Goal: Navigation & Orientation: Find specific page/section

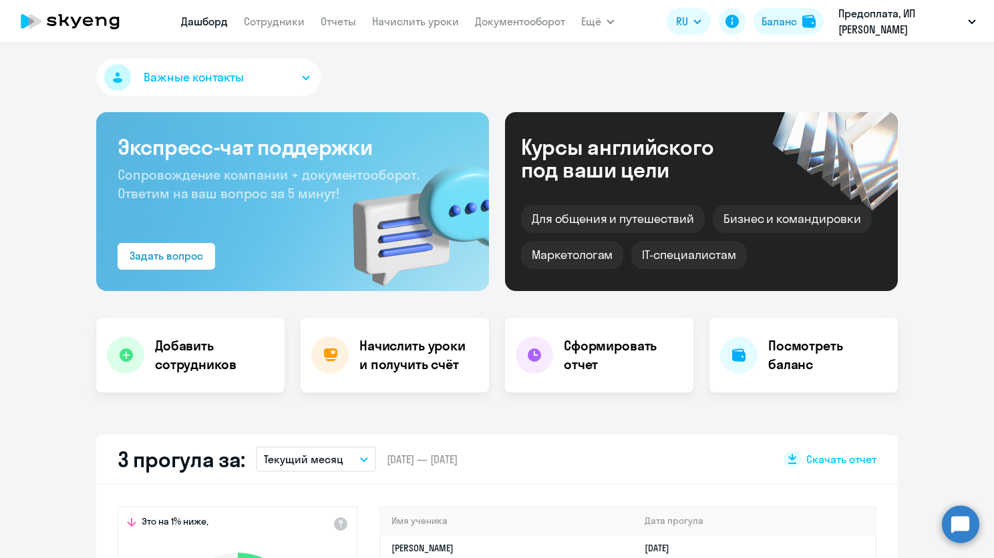
select select "30"
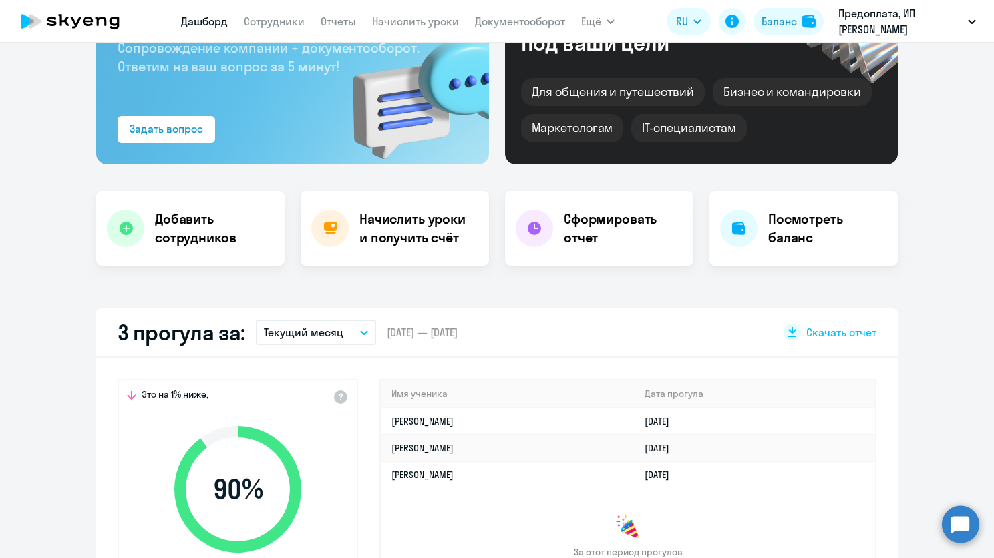
scroll to position [67, 0]
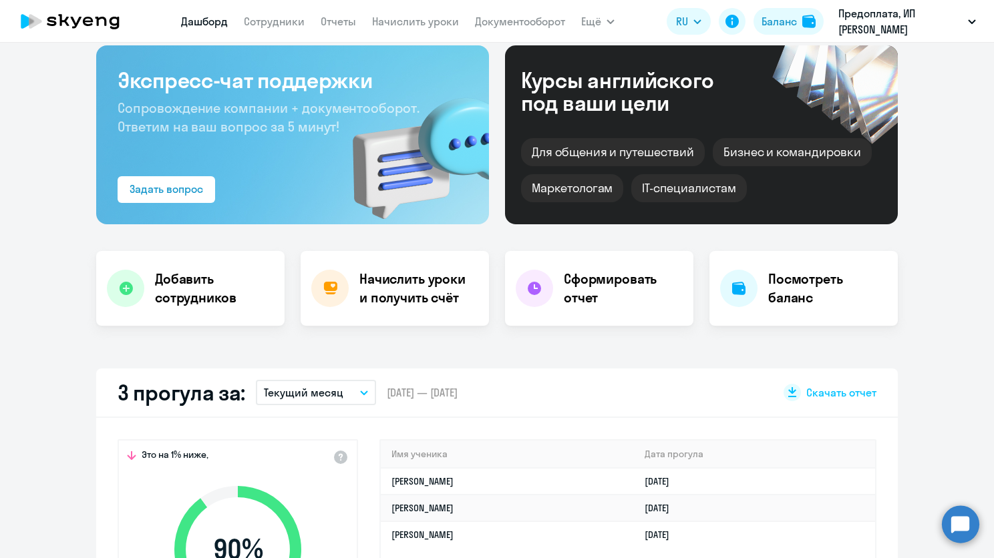
click at [305, 27] on nav "[PERSON_NAME] Отчеты Начислить уроки Документооборот" at bounding box center [373, 21] width 384 height 27
click at [299, 27] on link "Сотрудники" at bounding box center [274, 21] width 61 height 13
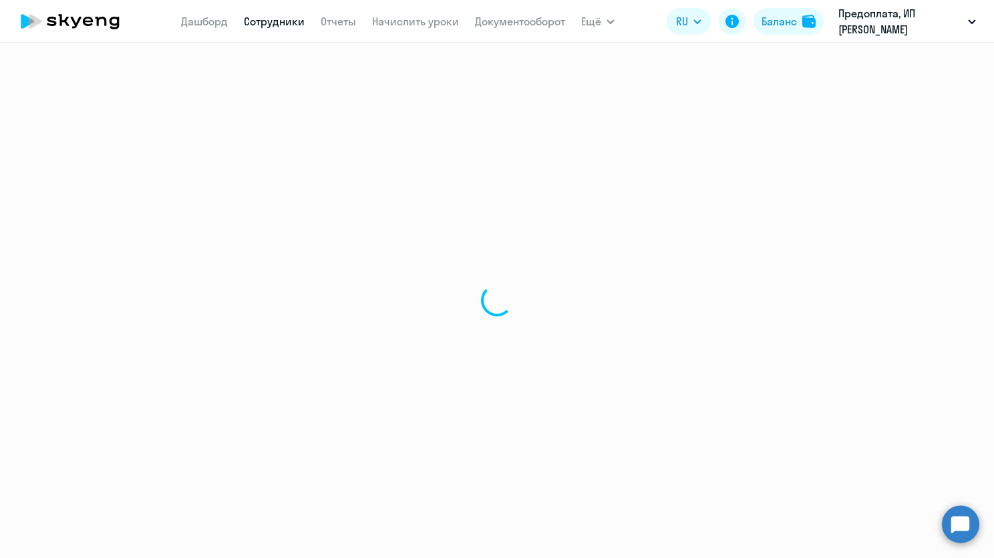
select select "30"
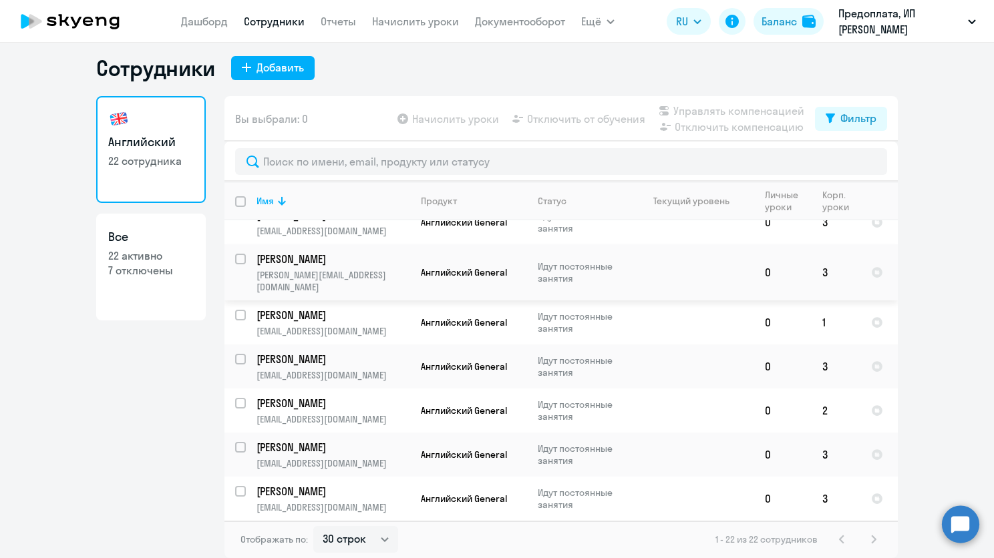
scroll to position [408, 0]
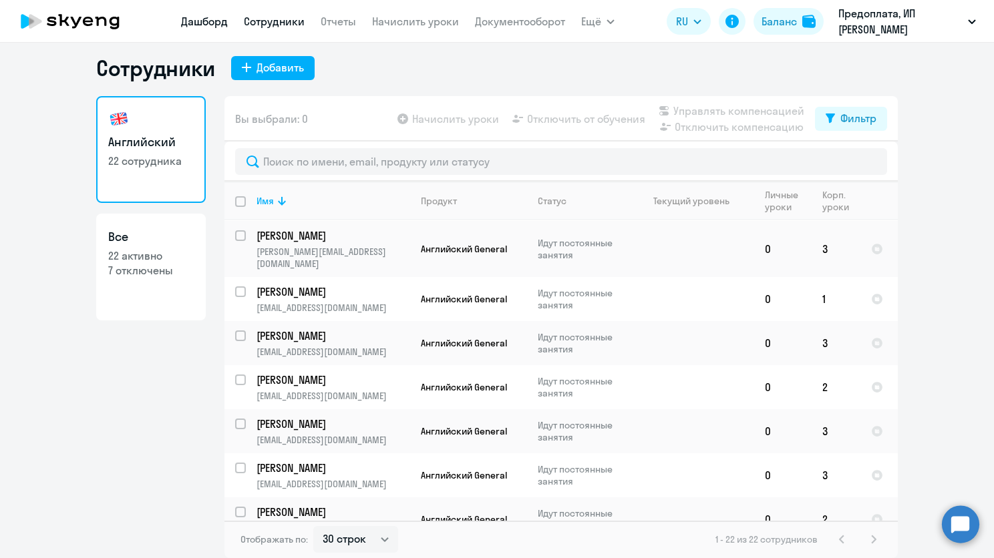
click at [203, 21] on link "Дашборд" at bounding box center [204, 21] width 47 height 13
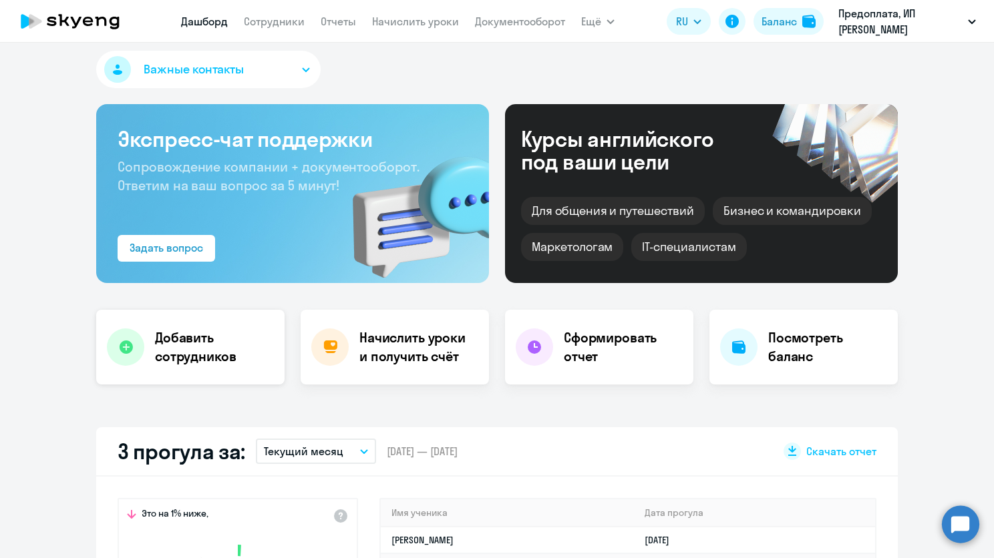
select select "30"
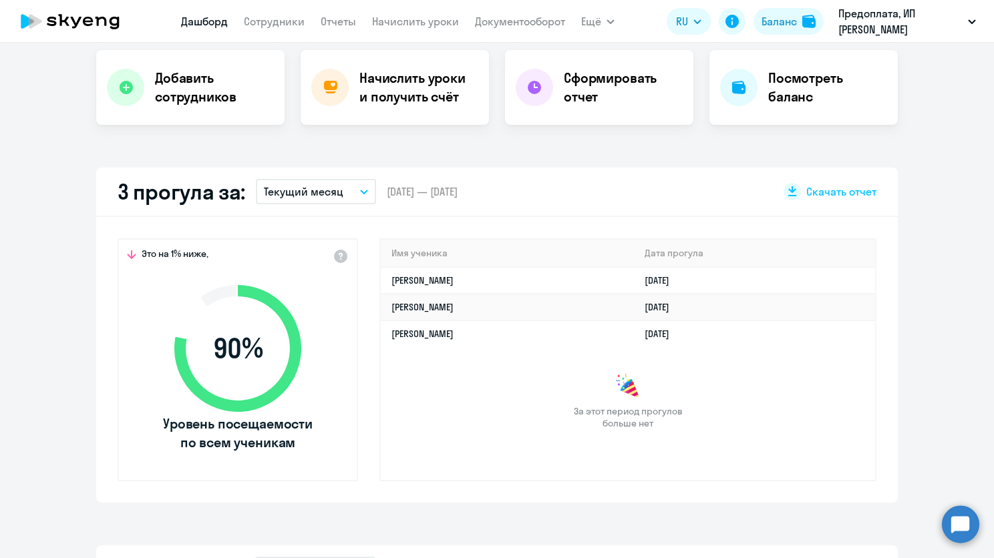
scroll to position [275, 0]
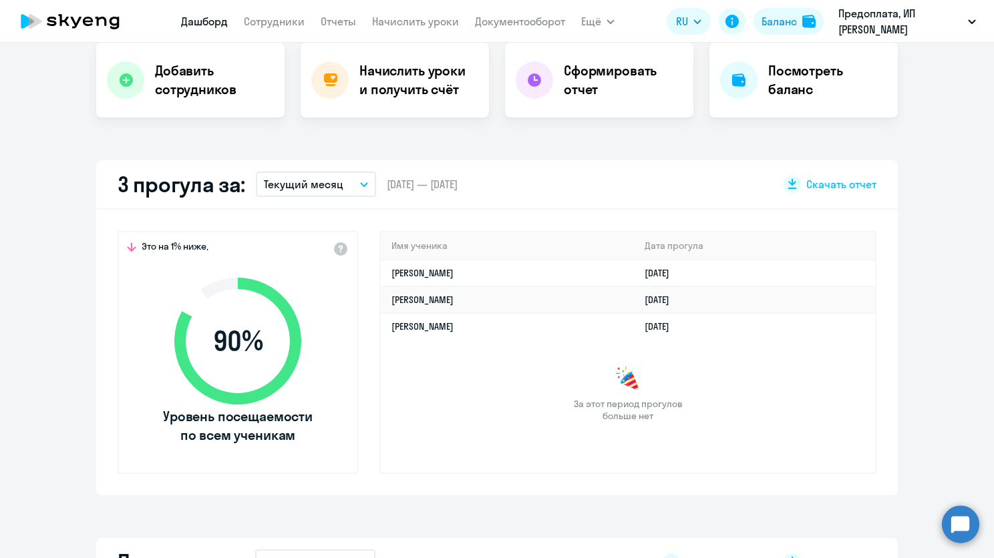
click at [307, 180] on p "Текущий месяц" at bounding box center [303, 184] width 79 height 16
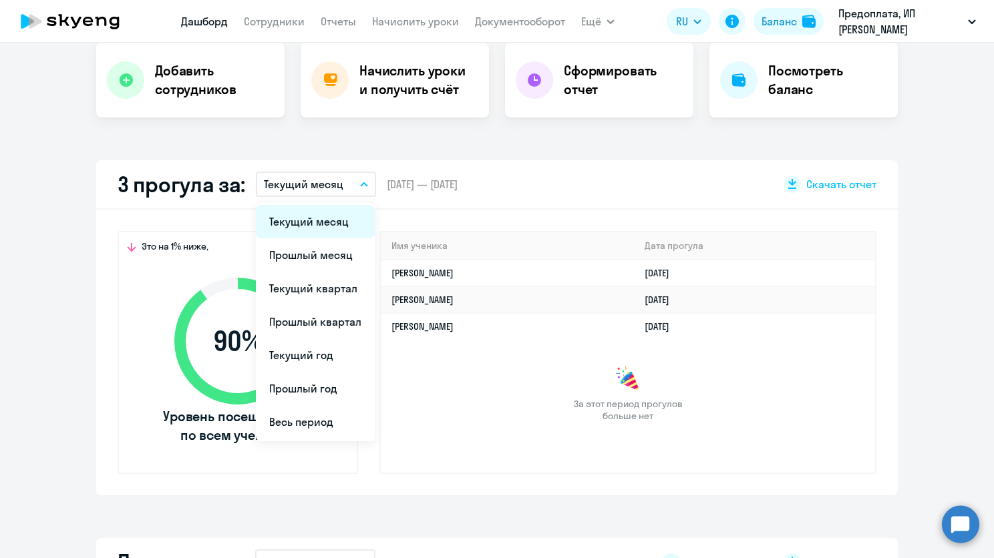
click at [295, 227] on li "Текущий месяц" at bounding box center [315, 221] width 119 height 33
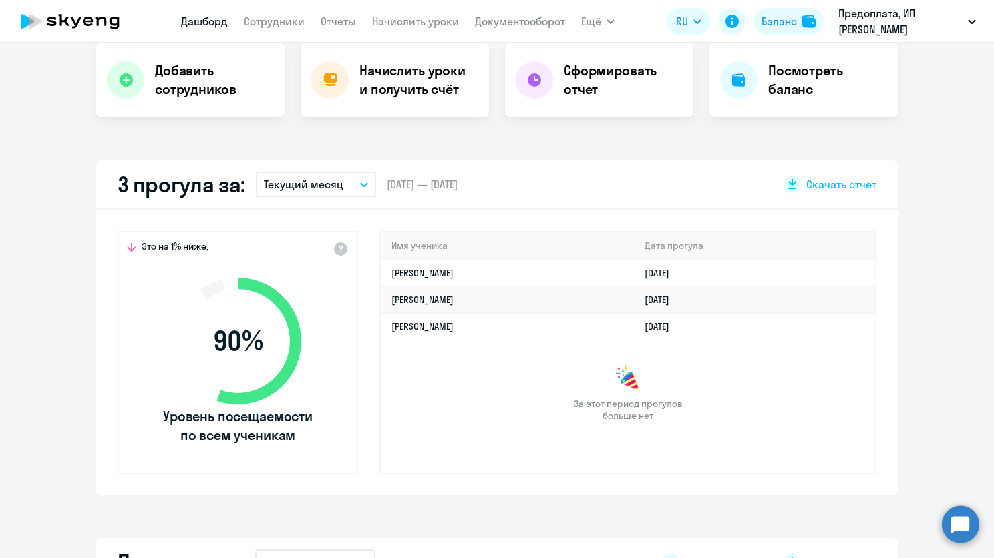
click at [326, 192] on button "Текущий месяц" at bounding box center [316, 184] width 120 height 25
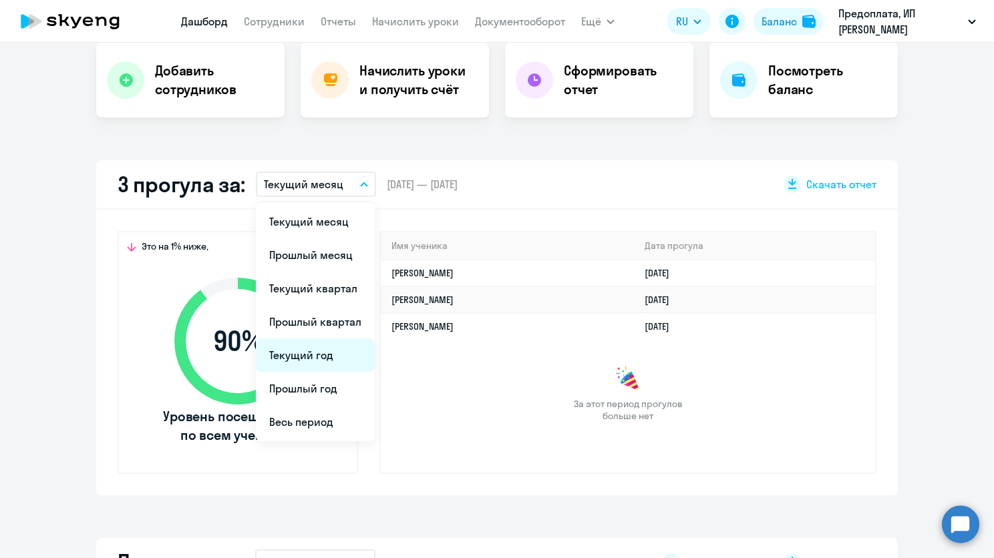
click at [302, 361] on li "Текущий год" at bounding box center [315, 355] width 119 height 33
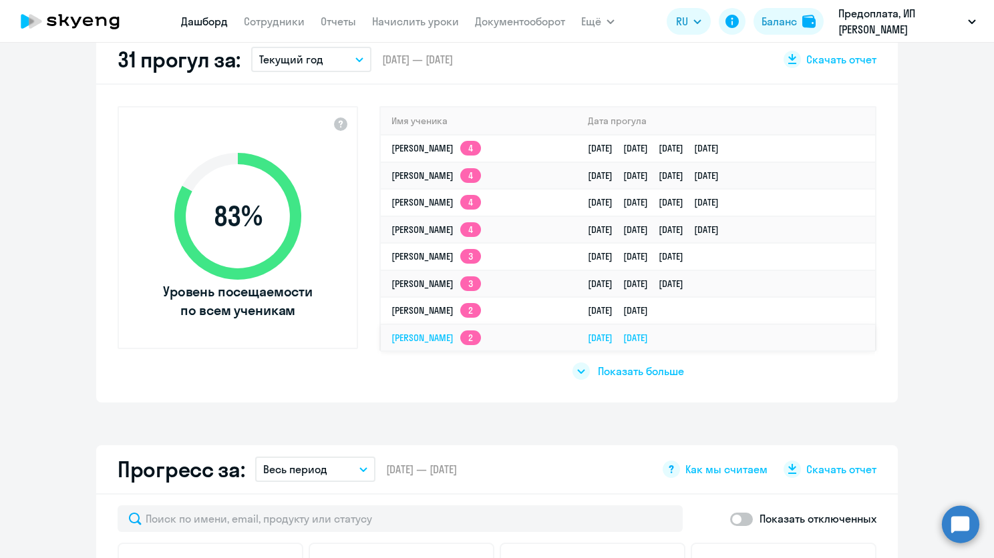
scroll to position [409, 0]
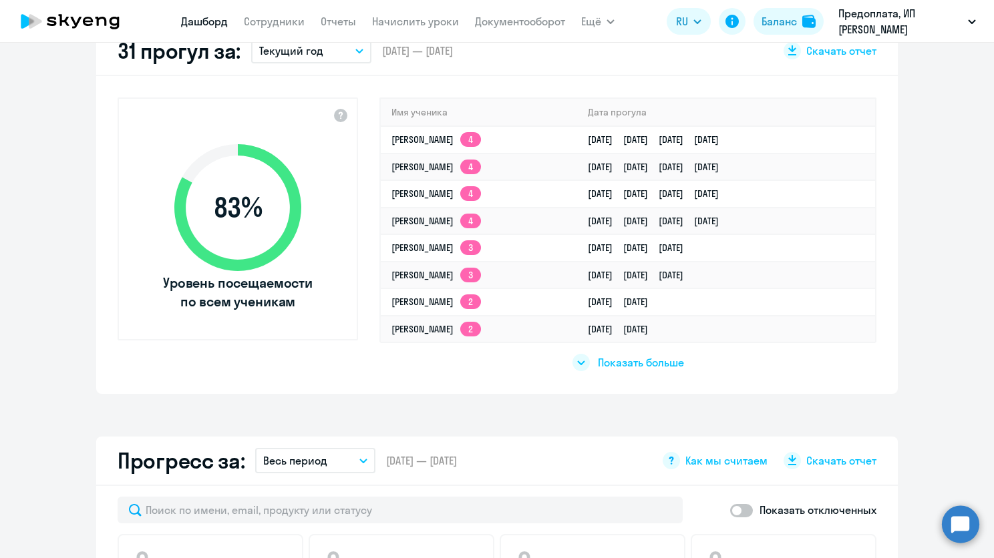
click at [636, 374] on div "83 % Уровень посещаемости по всем ученикам Имя ученика Дата прогула [PERSON_NAM…" at bounding box center [496, 235] width 801 height 318
click at [641, 359] on span "Показать больше" at bounding box center [641, 362] width 86 height 15
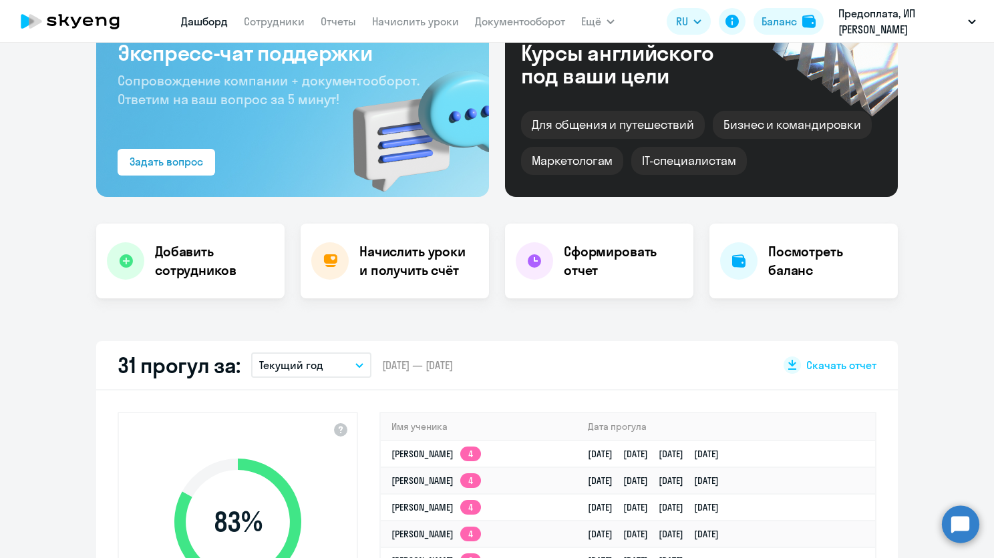
scroll to position [75, 0]
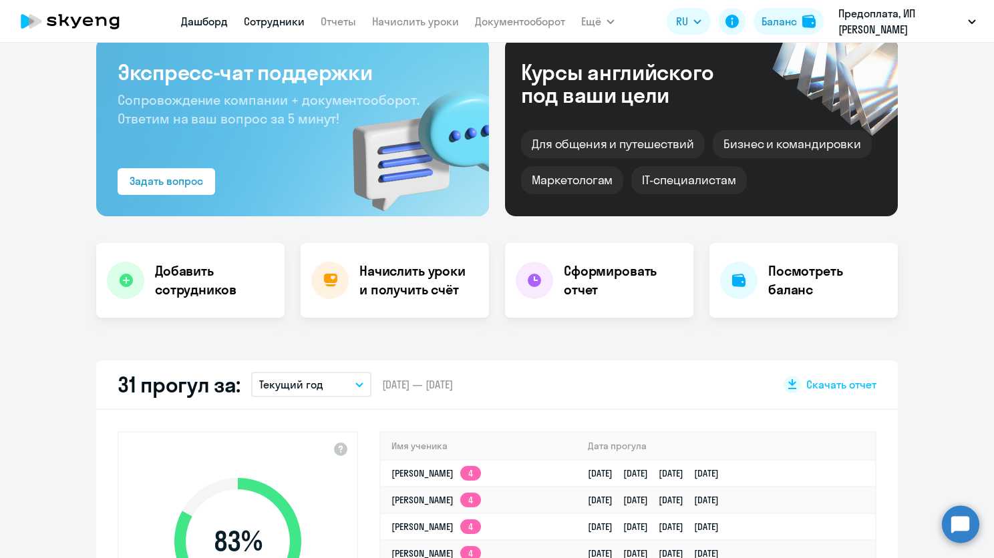
click at [272, 16] on link "Сотрудники" at bounding box center [274, 21] width 61 height 13
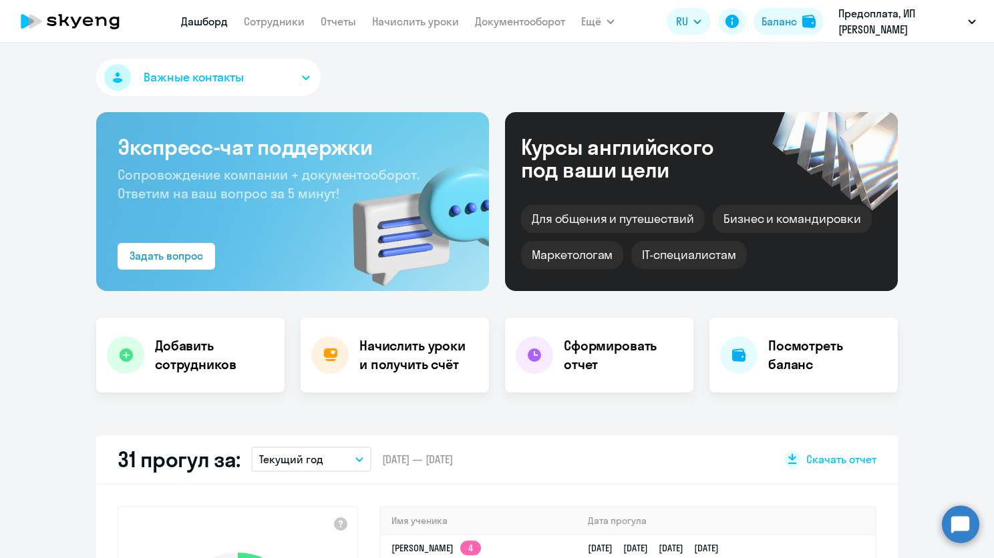
select select "30"
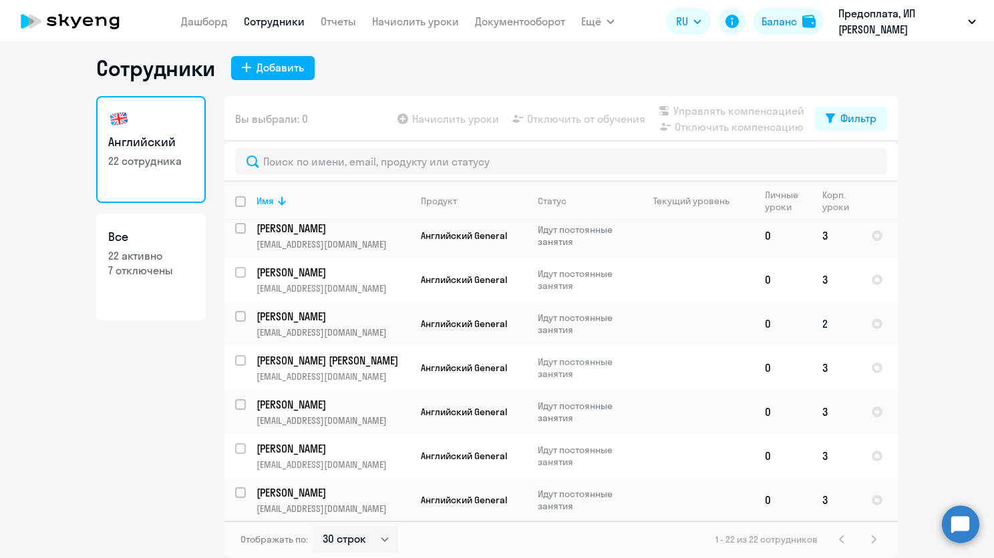
scroll to position [675, 0]
